Goal: Obtain resource: Obtain resource

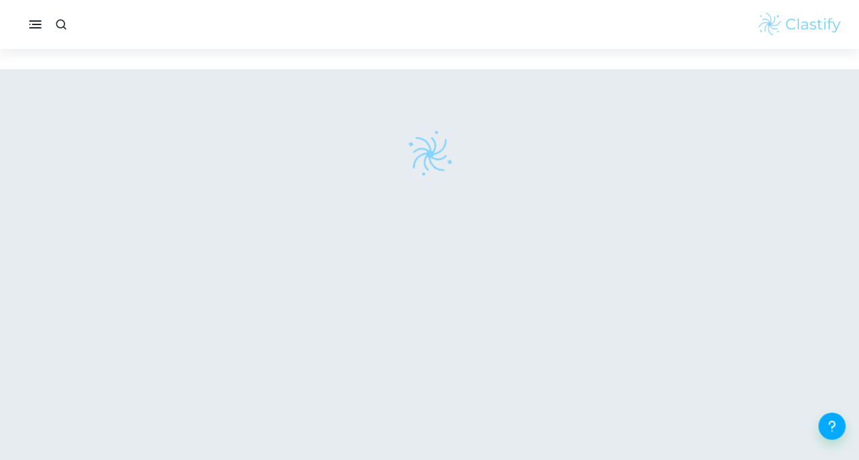
click at [265, 146] on div at bounding box center [429, 154] width 419 height 48
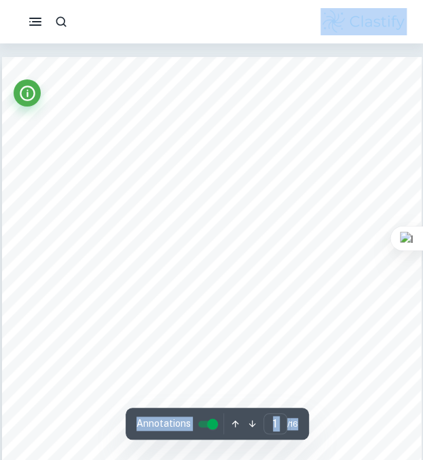
click at [295, 39] on div at bounding box center [211, 21] width 423 height 43
click at [309, 14] on div at bounding box center [211, 21] width 423 height 27
click at [301, 24] on div at bounding box center [211, 21] width 423 height 27
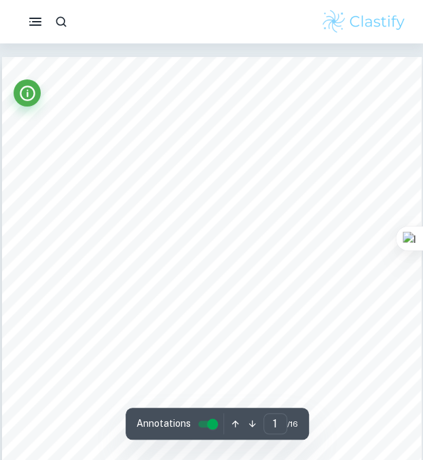
click at [301, 24] on div at bounding box center [211, 21] width 423 height 27
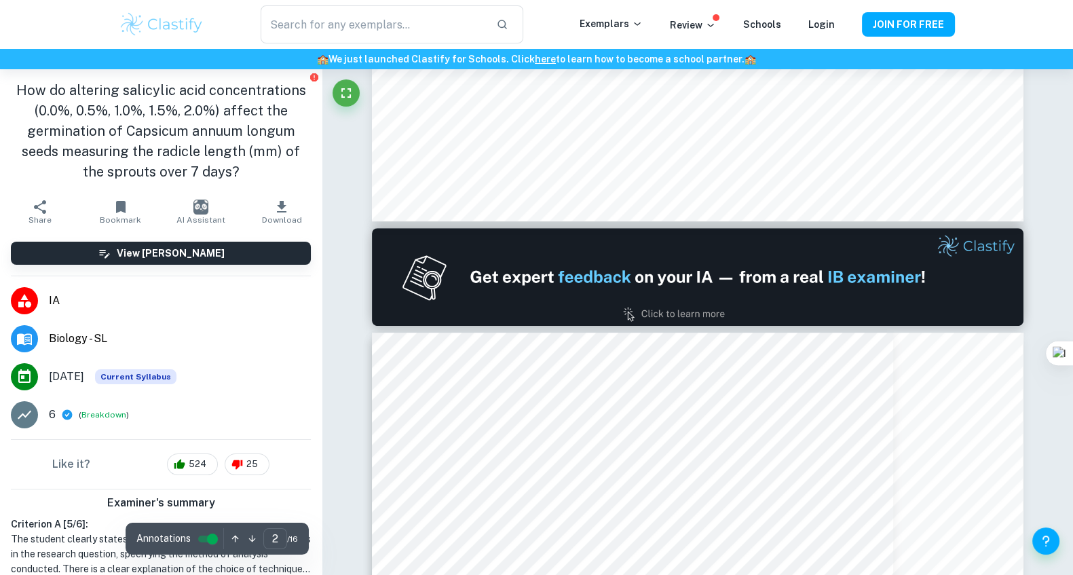
type input "1"
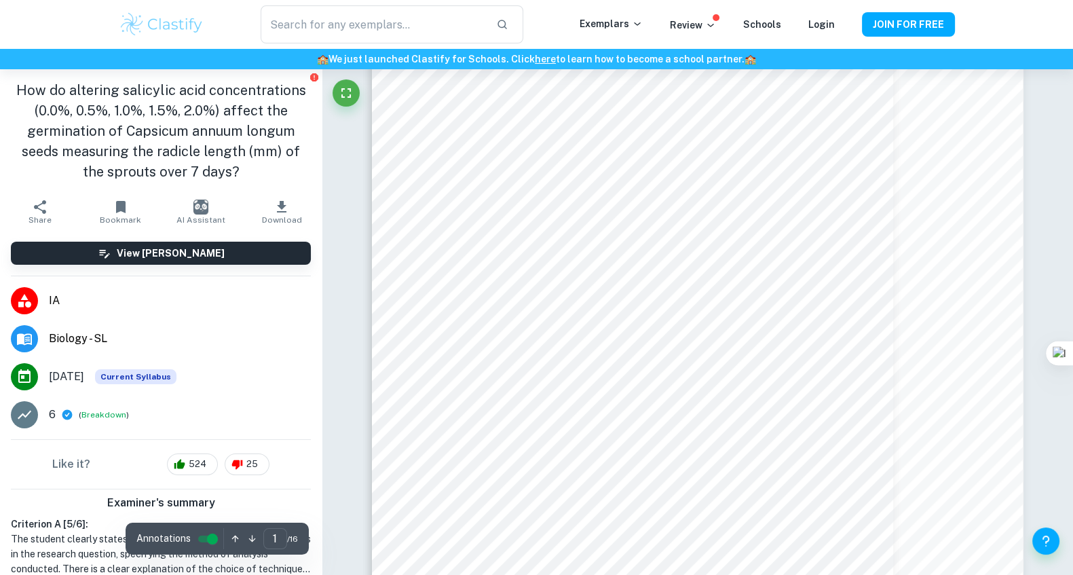
scroll to position [157, 0]
click at [197, 459] on input "controlled" at bounding box center [212, 539] width 49 height 16
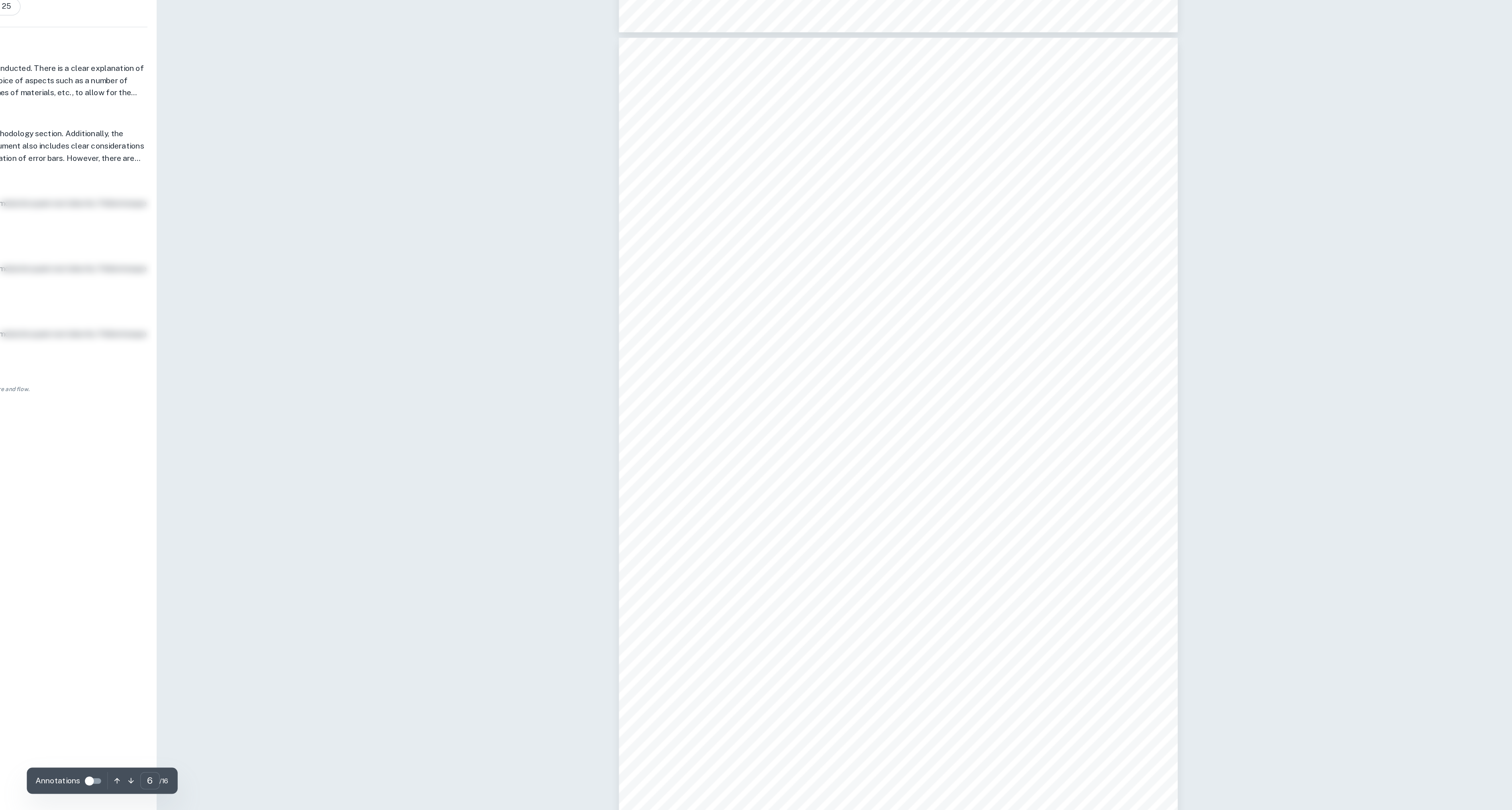
scroll to position [2750, 0]
type input "7"
